Goal: Task Accomplishment & Management: Complete application form

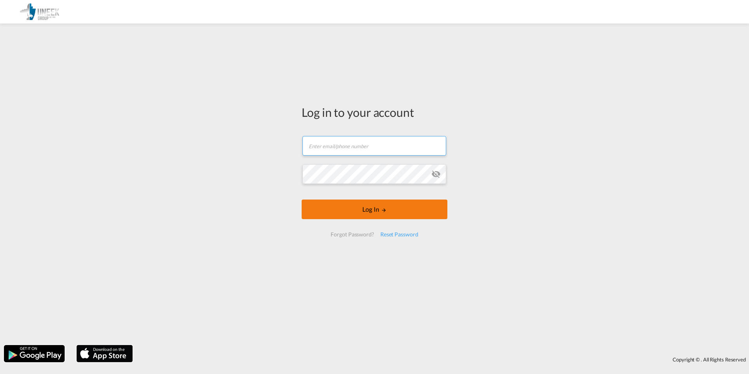
type input "[EMAIL_ADDRESS][DOMAIN_NAME]"
click at [350, 207] on button "Log In" at bounding box center [375, 209] width 146 height 20
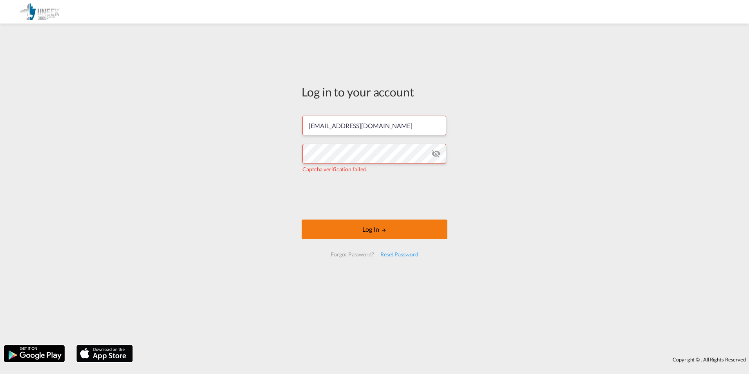
click at [407, 236] on button "Log In" at bounding box center [375, 229] width 146 height 20
click at [377, 230] on button "Log In" at bounding box center [375, 229] width 146 height 20
click at [395, 229] on button "Log In" at bounding box center [375, 229] width 146 height 20
click at [382, 233] on button "Log In" at bounding box center [375, 229] width 146 height 20
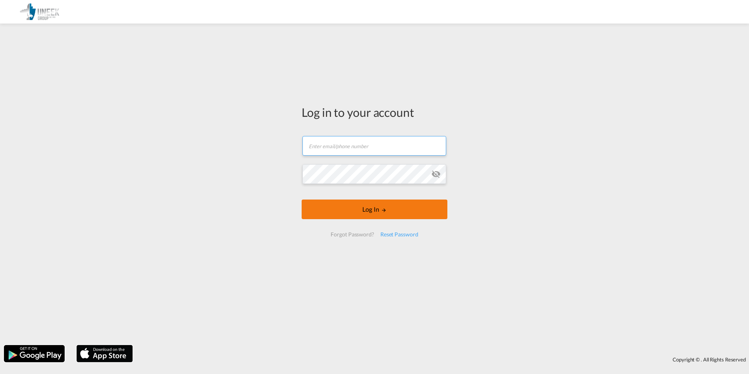
type input "[EMAIL_ADDRESS][DOMAIN_NAME]"
click at [392, 205] on button "Log In" at bounding box center [375, 209] width 146 height 20
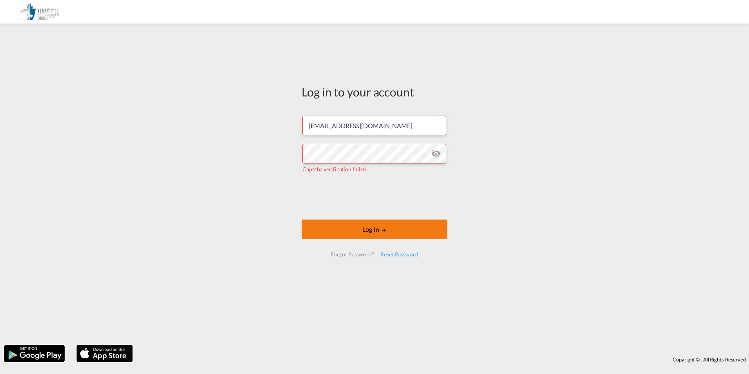
click at [394, 227] on button "Log In" at bounding box center [375, 229] width 146 height 20
click at [380, 232] on button "Log In" at bounding box center [375, 229] width 146 height 20
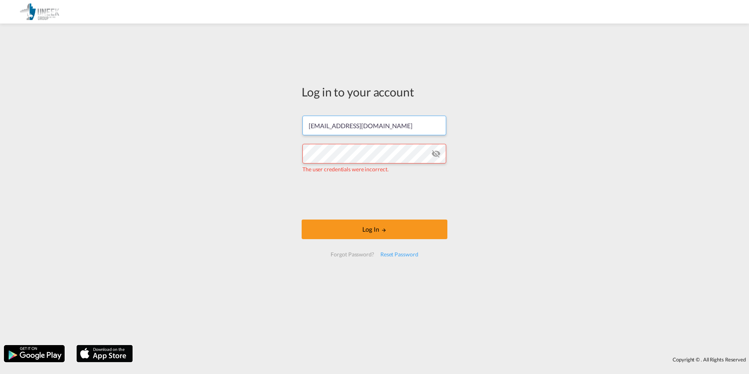
drag, startPoint x: 372, startPoint y: 125, endPoint x: 294, endPoint y: 125, distance: 78.0
click at [294, 125] on div "Log in to your account [PERSON_NAME][EMAIL_ADDRESS][DOMAIN_NAME] The user crede…" at bounding box center [374, 183] width 749 height 313
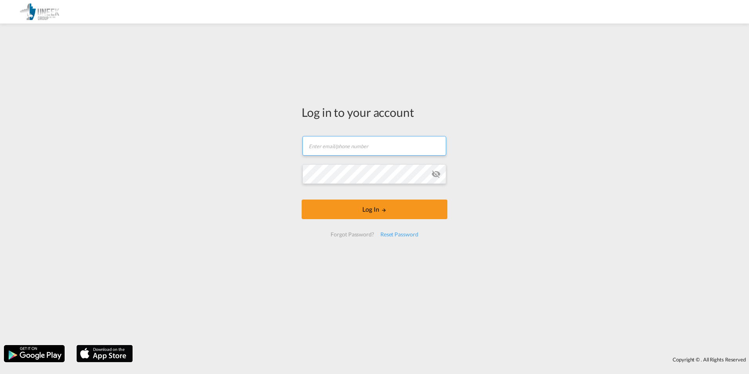
type input "[EMAIL_ADDRESS][DOMAIN_NAME]"
drag, startPoint x: 371, startPoint y: 143, endPoint x: 265, endPoint y: 142, distance: 106.2
click at [264, 143] on div "Log in to your account [EMAIL_ADDRESS][DOMAIN_NAME] Log In Forgot Password? Res…" at bounding box center [374, 183] width 749 height 313
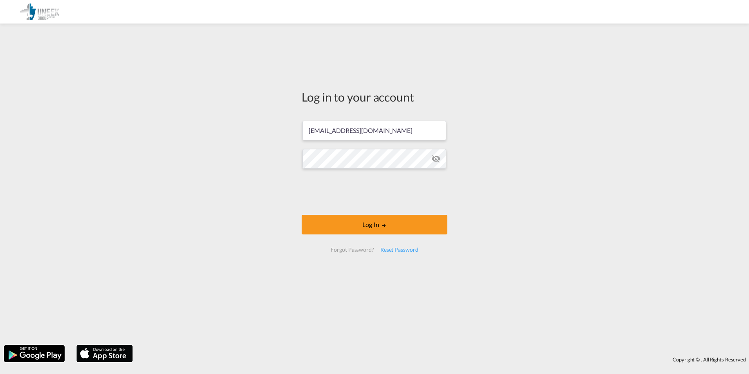
click at [474, 150] on div "Log in to your account [EMAIL_ADDRESS][DOMAIN_NAME] Log In Forgot Password? Res…" at bounding box center [374, 183] width 749 height 313
click at [434, 156] on md-icon "icon-eye-off" at bounding box center [435, 158] width 9 height 9
click at [277, 152] on div "Log in to your account [EMAIL_ADDRESS][DOMAIN_NAME] Log In Forgot Password? Res…" at bounding box center [374, 183] width 749 height 313
click at [387, 230] on button "Log In" at bounding box center [375, 225] width 146 height 20
click at [387, 229] on button "Log In" at bounding box center [375, 225] width 146 height 20
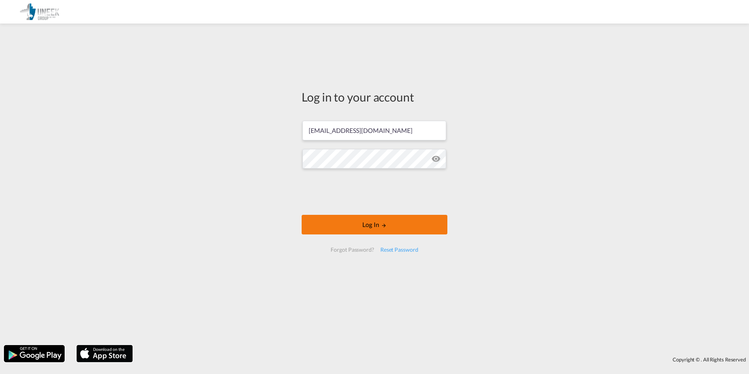
click at [388, 229] on button "Log In" at bounding box center [375, 225] width 146 height 20
